Goal: Task Accomplishment & Management: Manage account settings

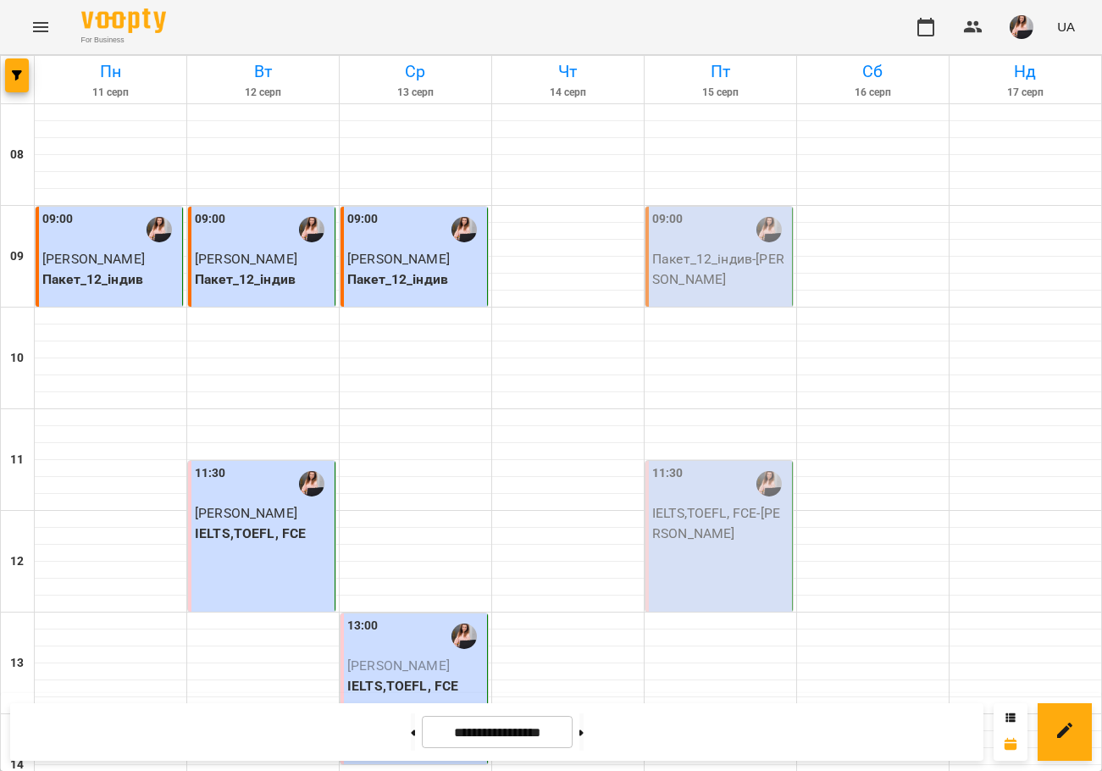
click at [699, 256] on p "Пакет_12_індив - [PERSON_NAME]" at bounding box center [720, 269] width 136 height 40
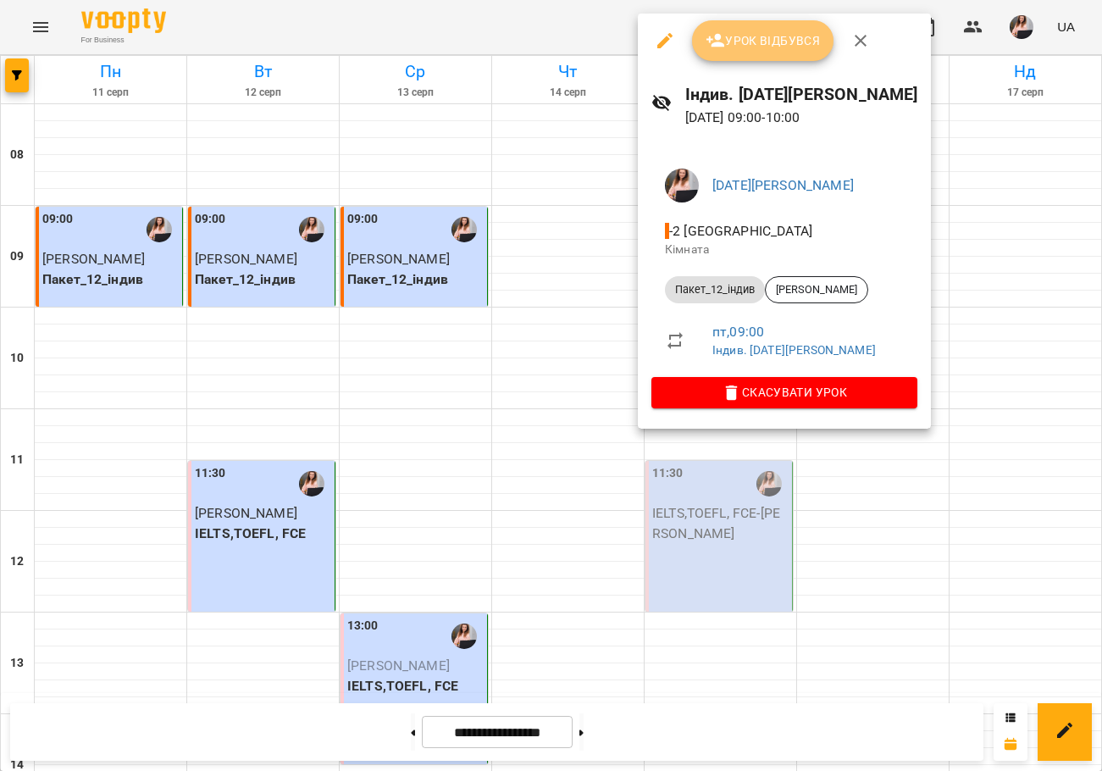
click at [766, 41] on span "Урок відбувся" at bounding box center [763, 40] width 115 height 20
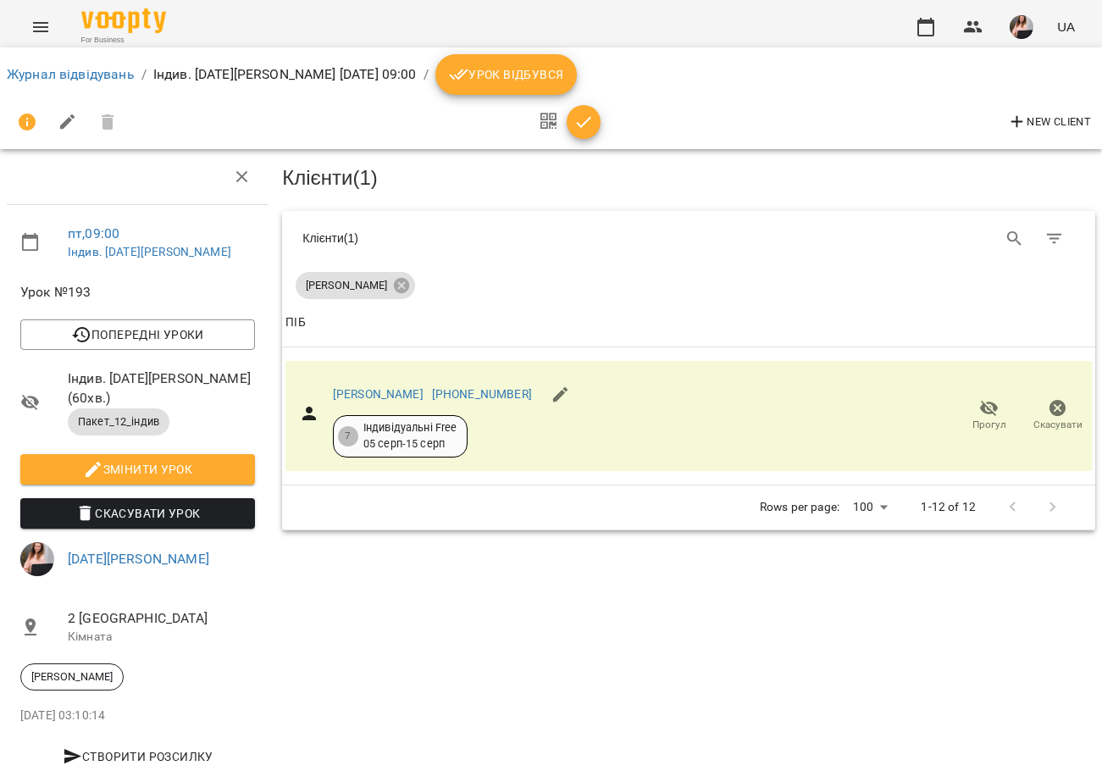
click at [575, 116] on icon "button" at bounding box center [584, 122] width 20 height 20
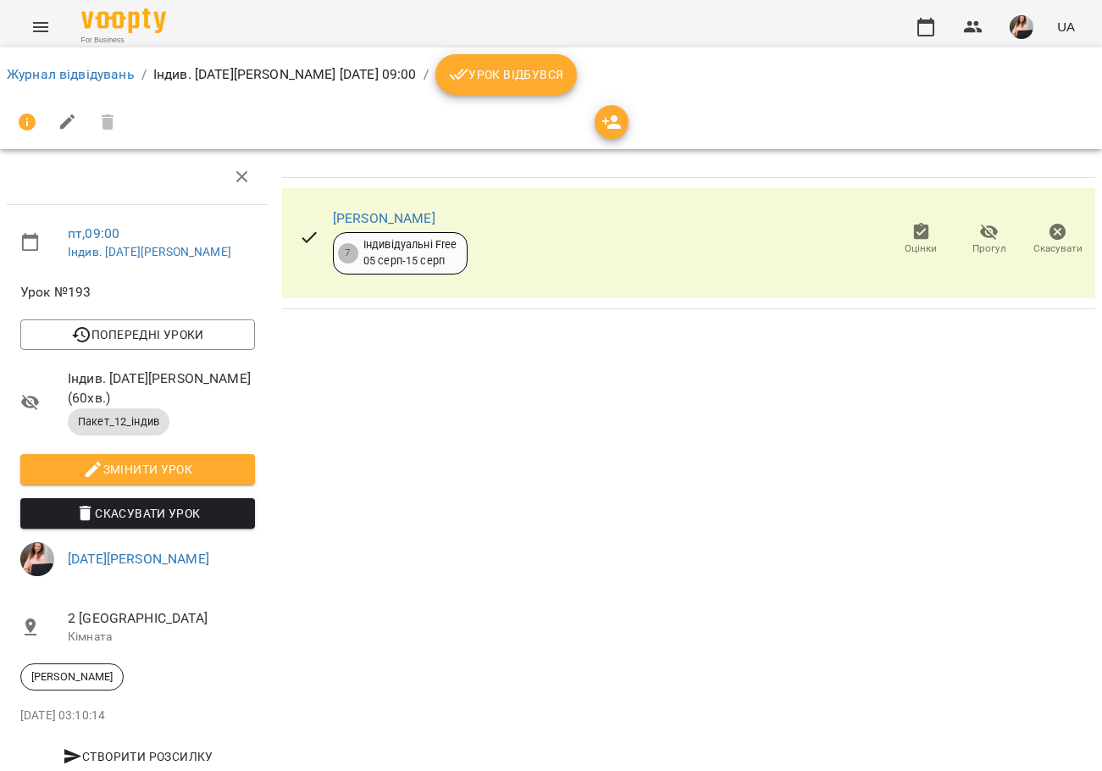
click at [578, 61] on button "Урок відбувся" at bounding box center [506, 74] width 142 height 41
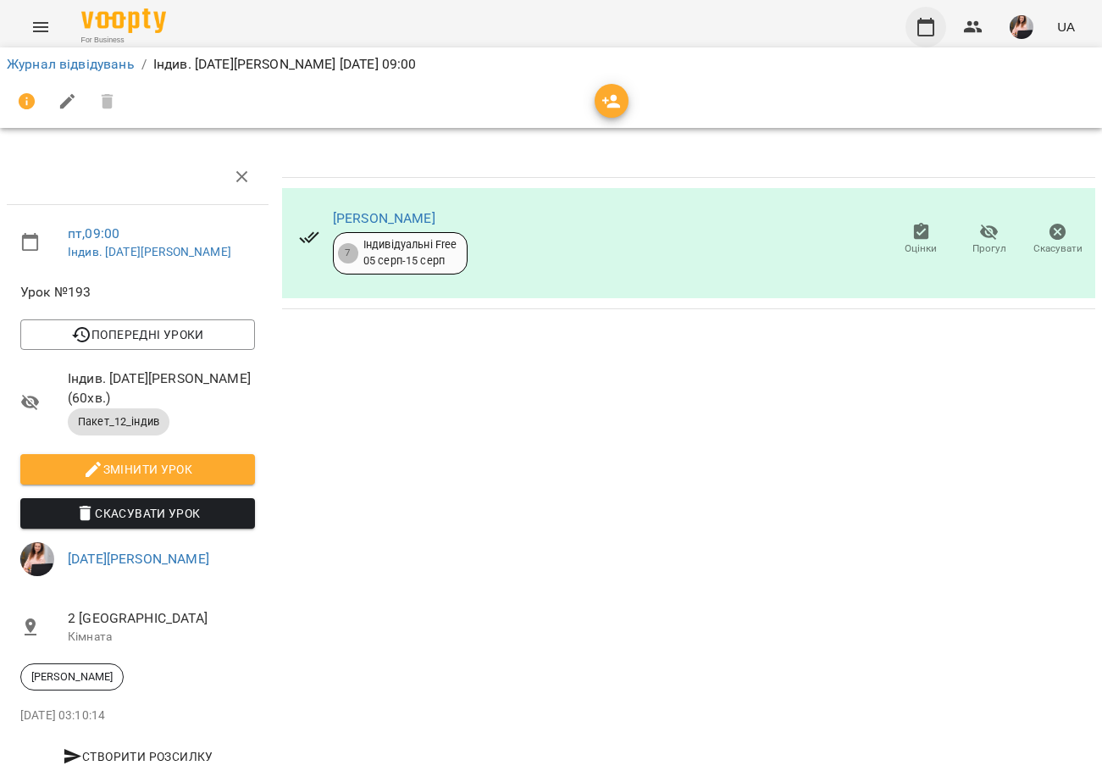
click at [928, 18] on icon "button" at bounding box center [926, 27] width 20 height 20
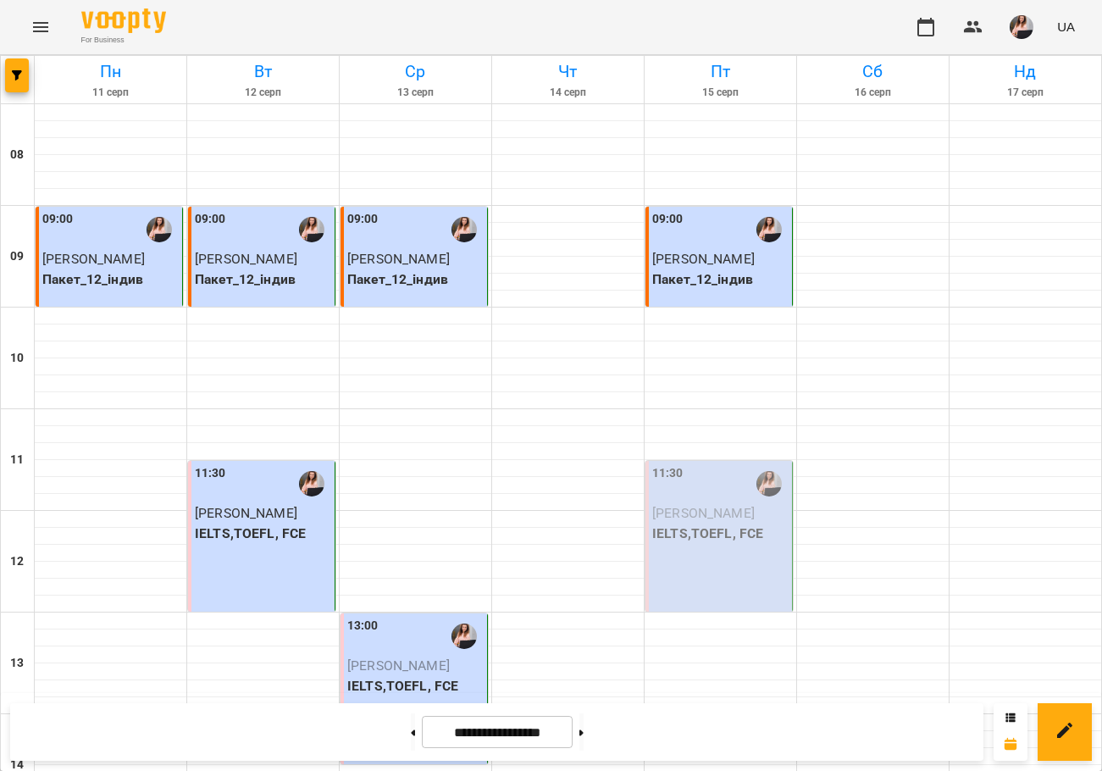
click at [695, 575] on div "11:30 Юстик [PERSON_NAME],TOEFL, FCE" at bounding box center [719, 536] width 147 height 151
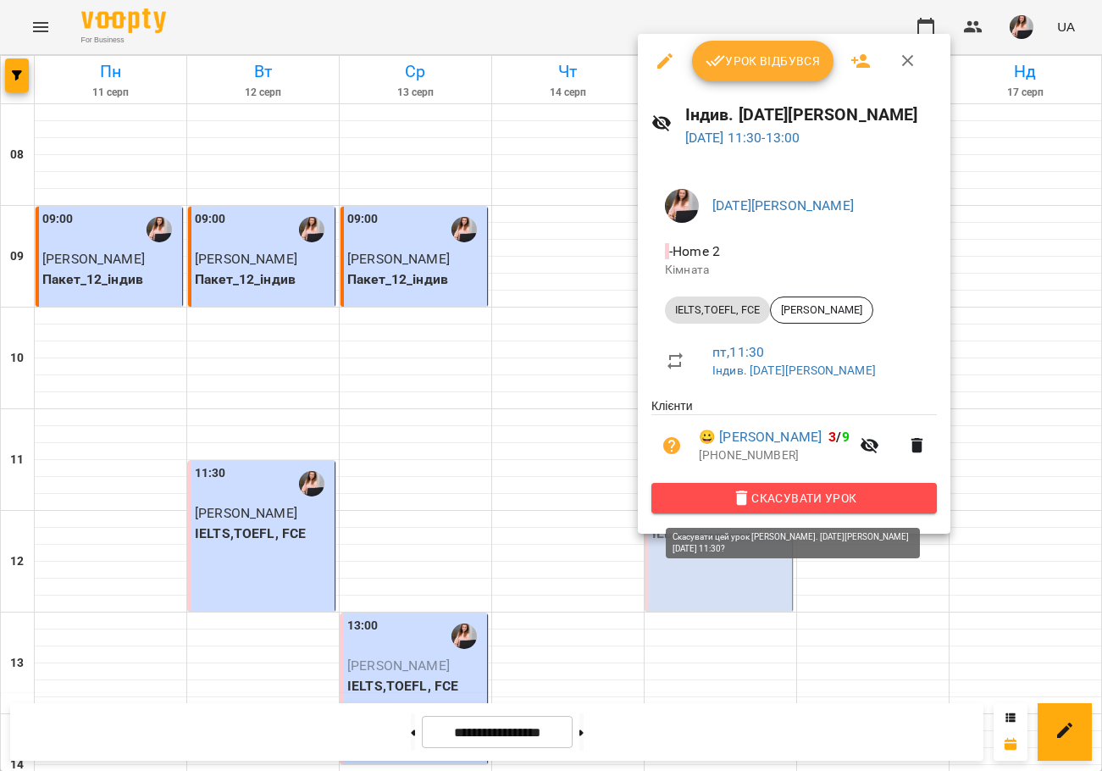
click at [800, 502] on span "Скасувати Урок" at bounding box center [794, 498] width 258 height 20
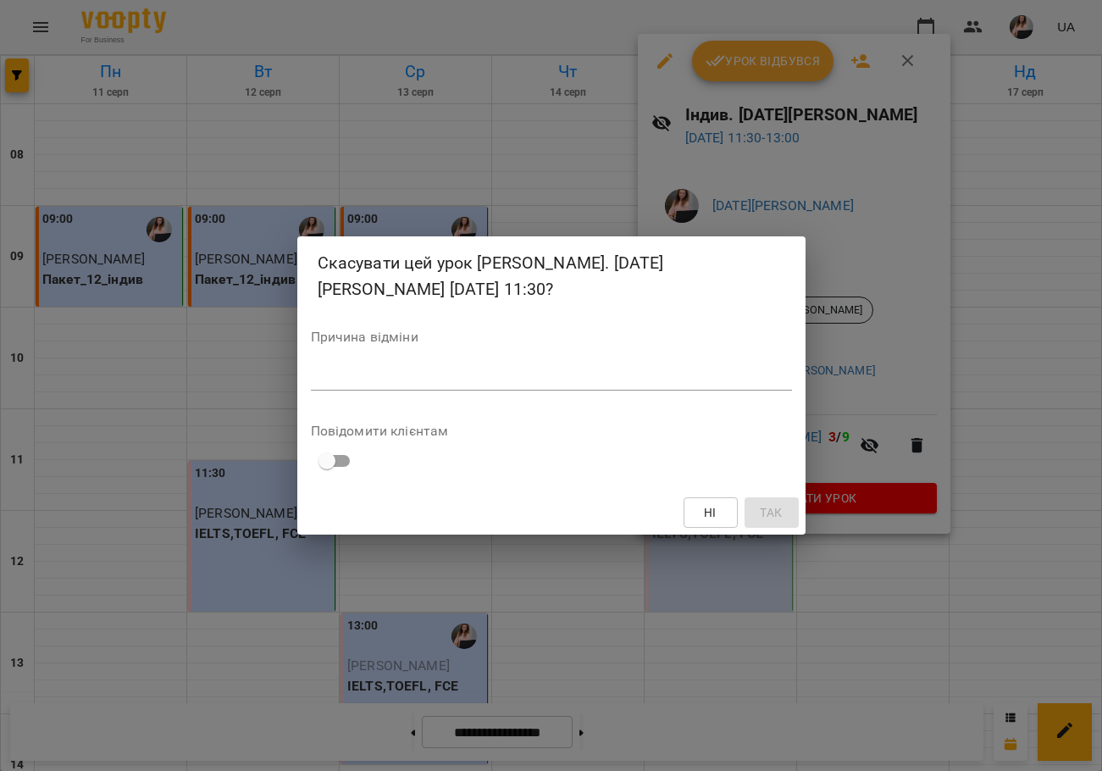
click at [327, 373] on textarea at bounding box center [551, 377] width 481 height 16
type textarea "**********"
click at [763, 507] on span "Так" at bounding box center [771, 512] width 22 height 20
